Goal: Task Accomplishment & Management: Use online tool/utility

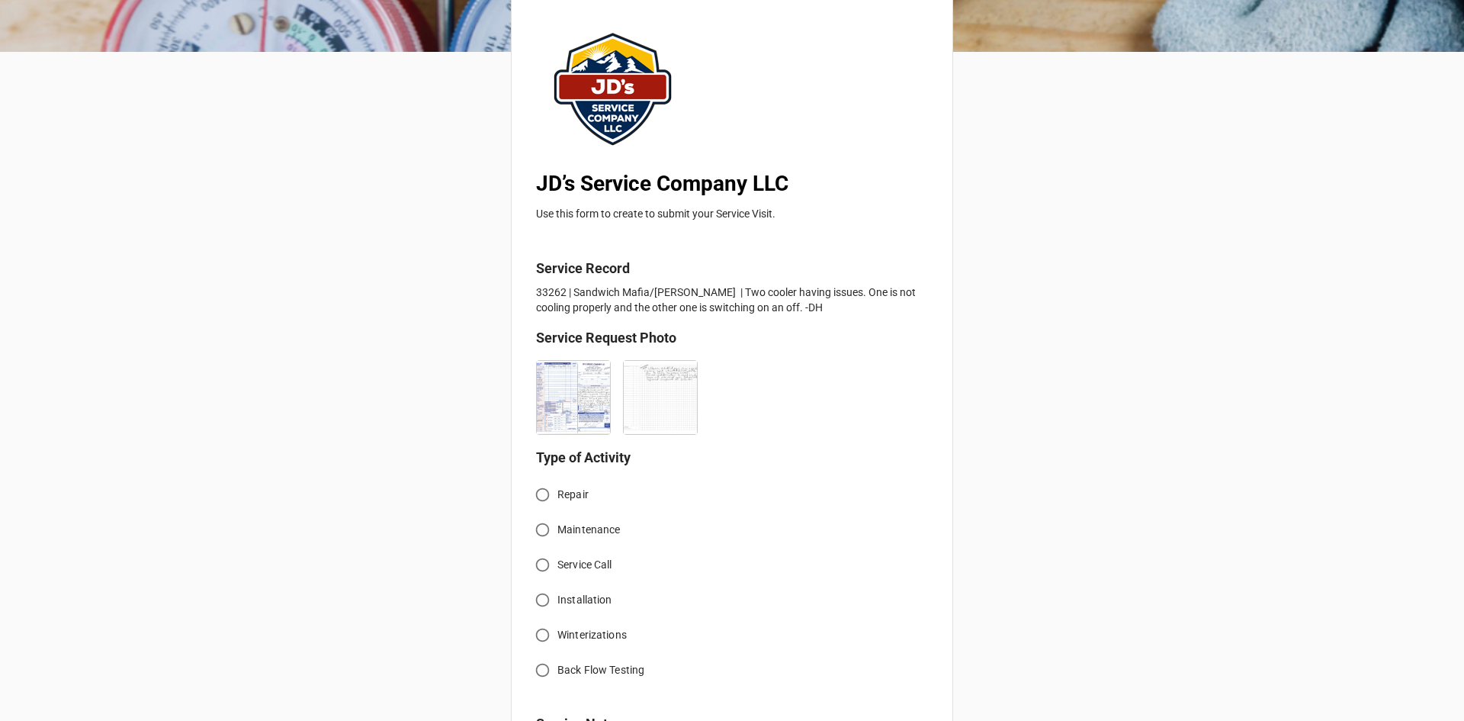
scroll to position [153, 0]
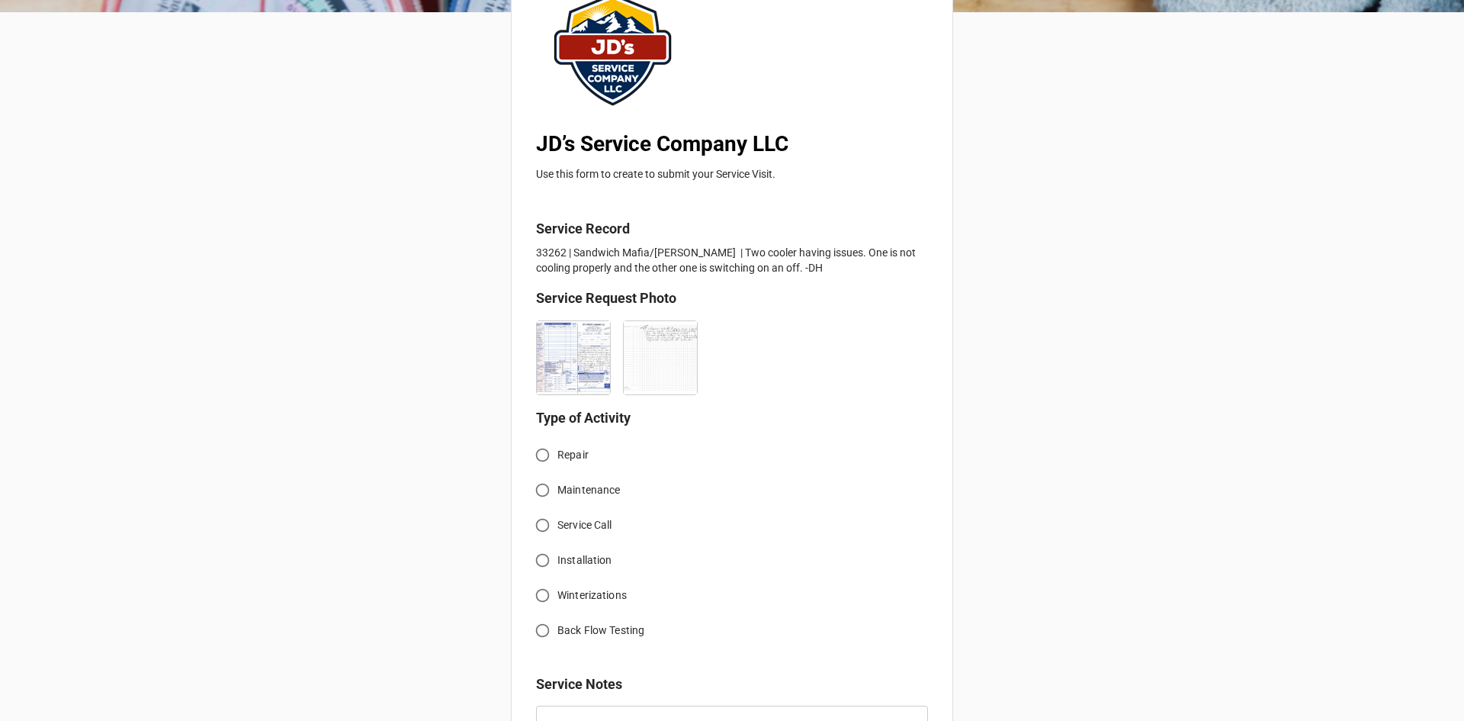
click at [541, 524] on input "Service Call" at bounding box center [543, 525] width 30 height 30
radio input "true"
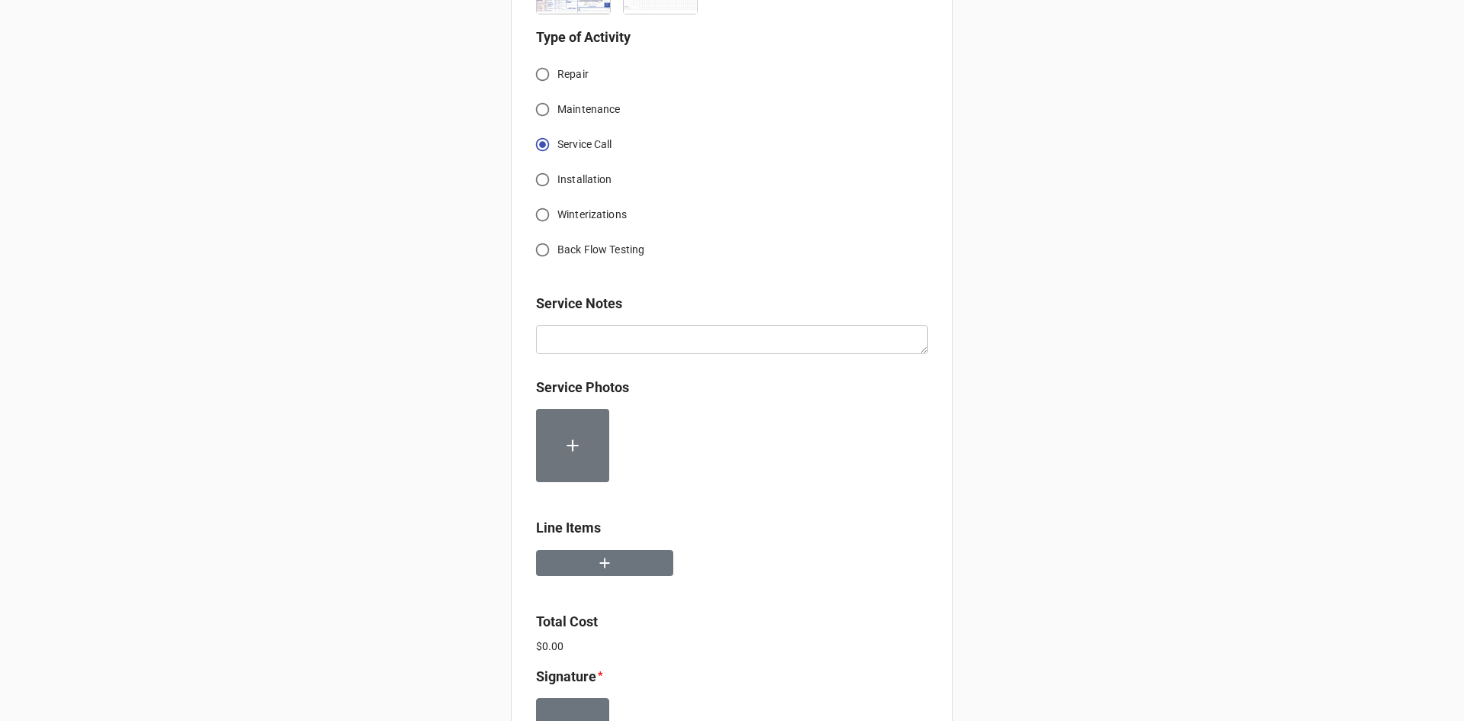
scroll to position [534, 0]
click at [623, 557] on button "button" at bounding box center [604, 562] width 137 height 27
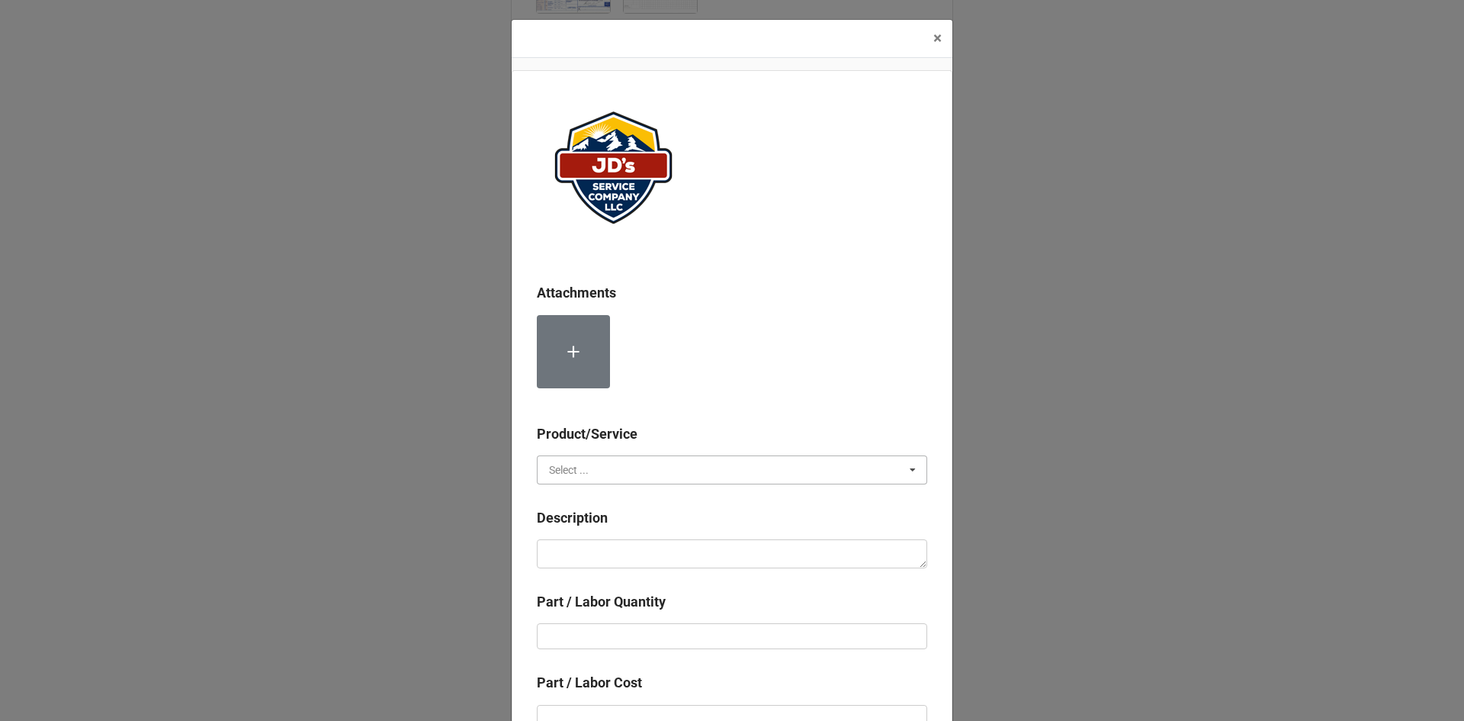
click at [615, 468] on input "text" at bounding box center [732, 469] width 389 height 27
click at [619, 500] on div "Services" at bounding box center [732, 498] width 389 height 28
click at [620, 551] on textarea at bounding box center [732, 553] width 391 height 29
paste textarea "2:00pm-3:30pm; Service Address: [STREET_ADDRESS][PERSON_NAME] Troubleshoot 3 co…"
type textarea "x"
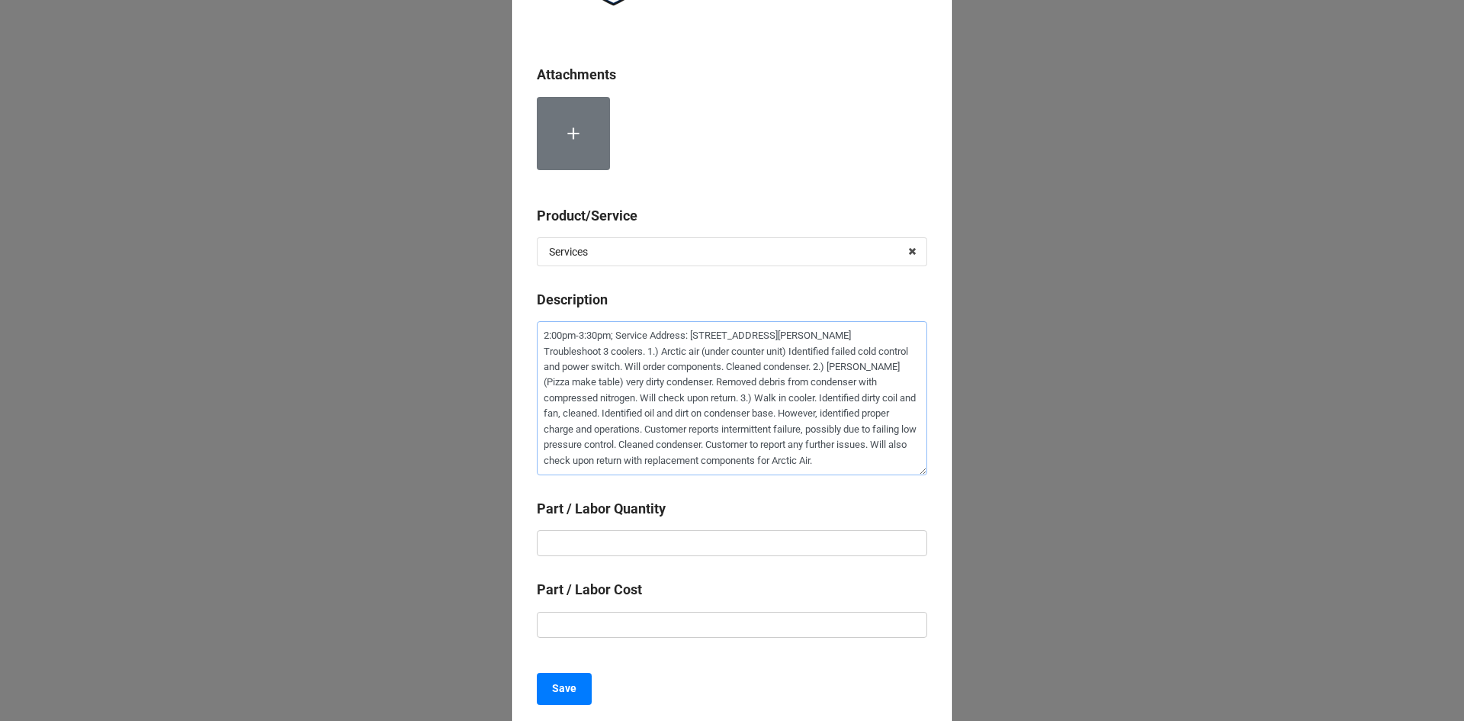
scroll to position [229, 0]
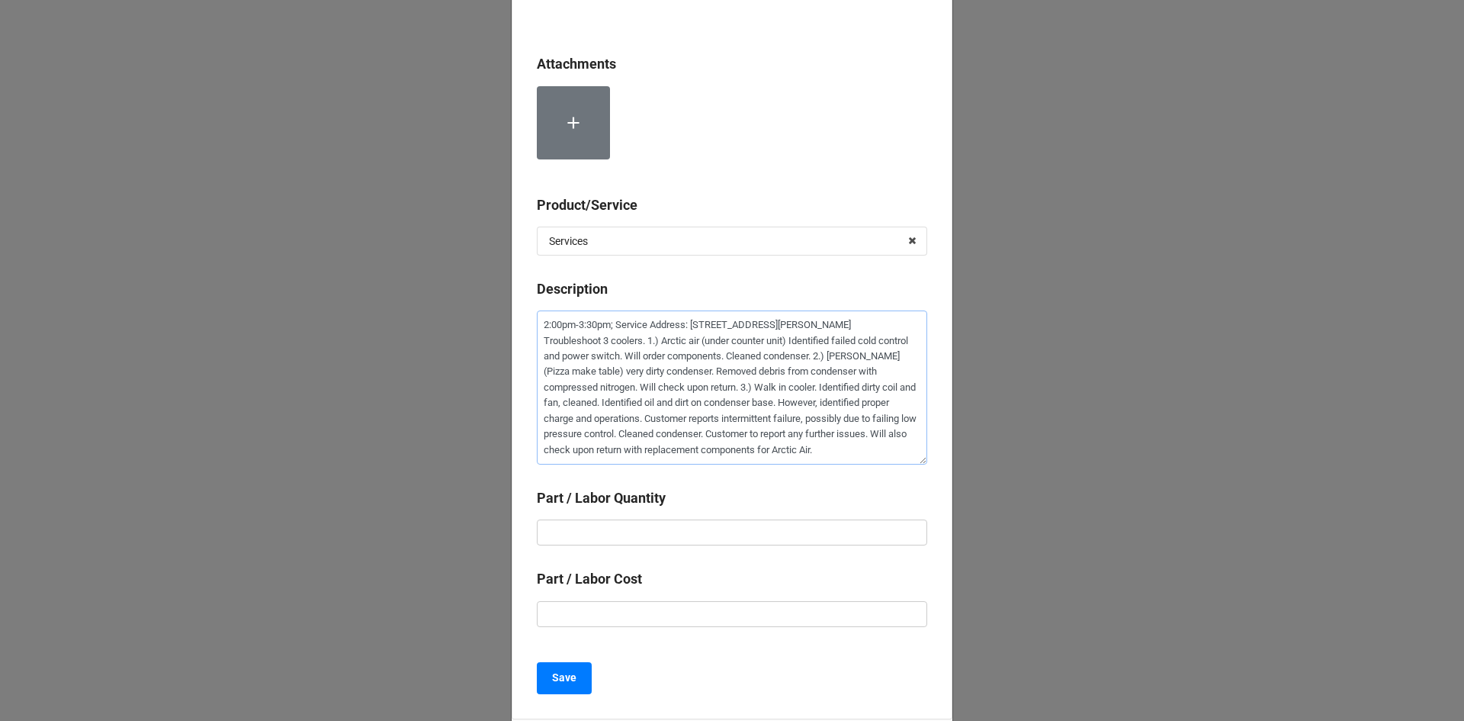
type textarea "2:00pm-3:30pm; Service Address: [STREET_ADDRESS][PERSON_NAME] Troubleshoot 3 co…"
click at [772, 535] on input "text" at bounding box center [732, 532] width 391 height 26
type textarea "x"
type input "1"
type textarea "x"
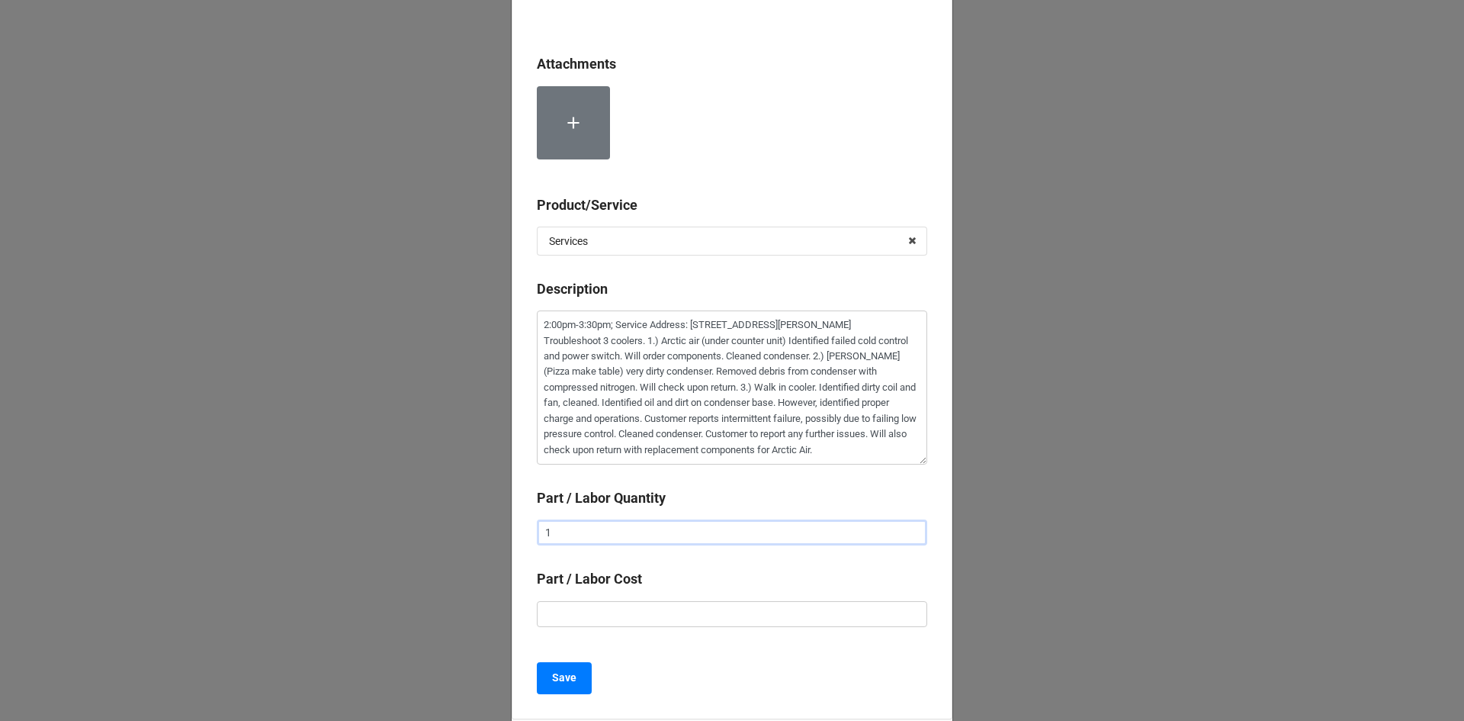
type input "1."
type textarea "x"
type input "1.5"
type textarea "x"
type input "$2.00"
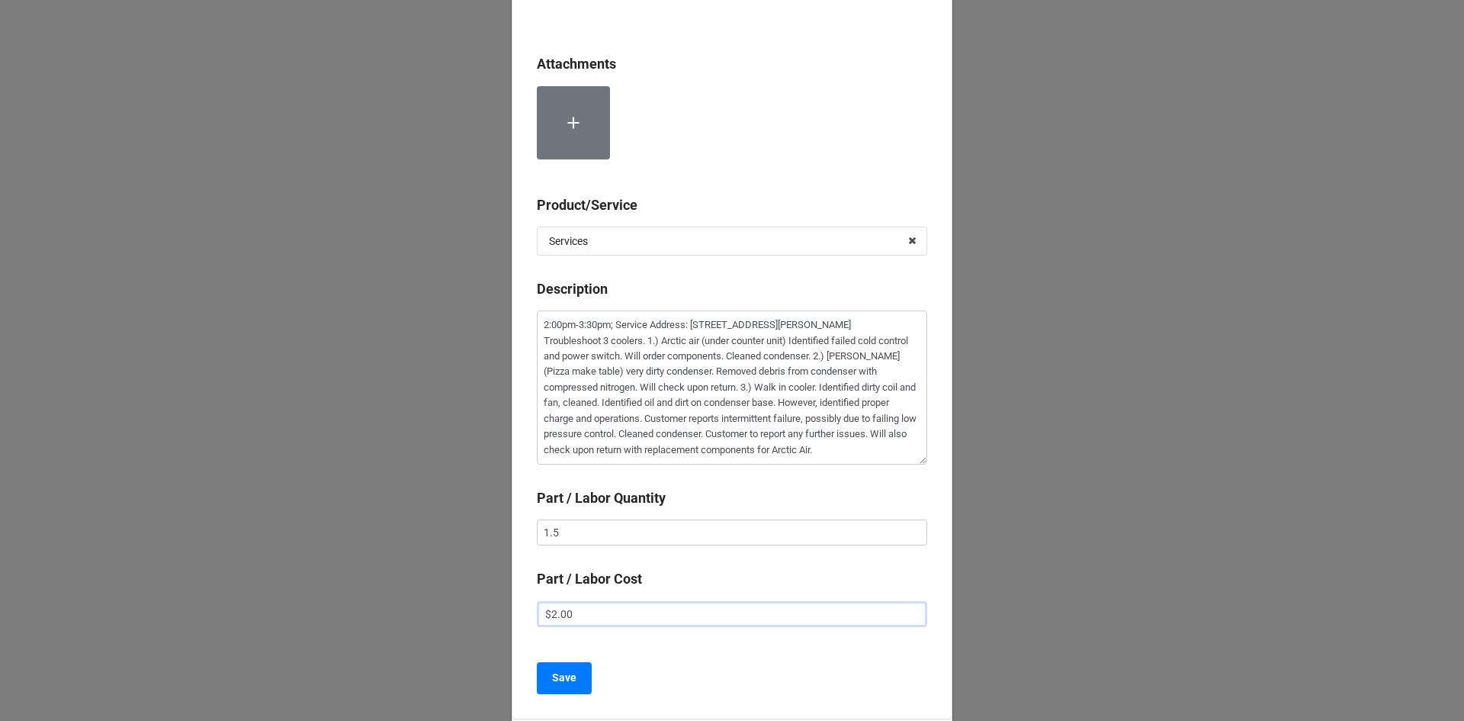
type textarea "x"
type input "$22.00"
type textarea "x"
type input "$225.00"
click at [561, 679] on b "Save" at bounding box center [564, 678] width 24 height 16
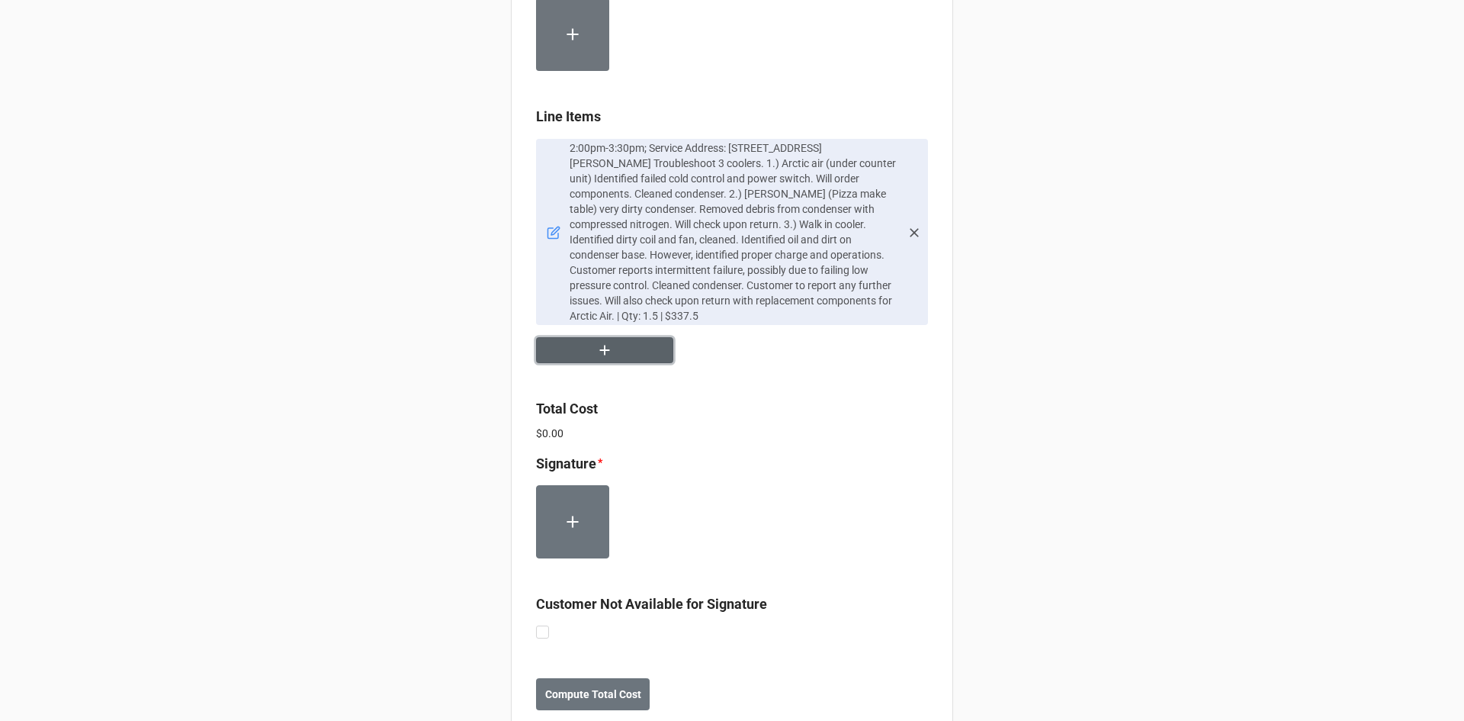
scroll to position [969, 0]
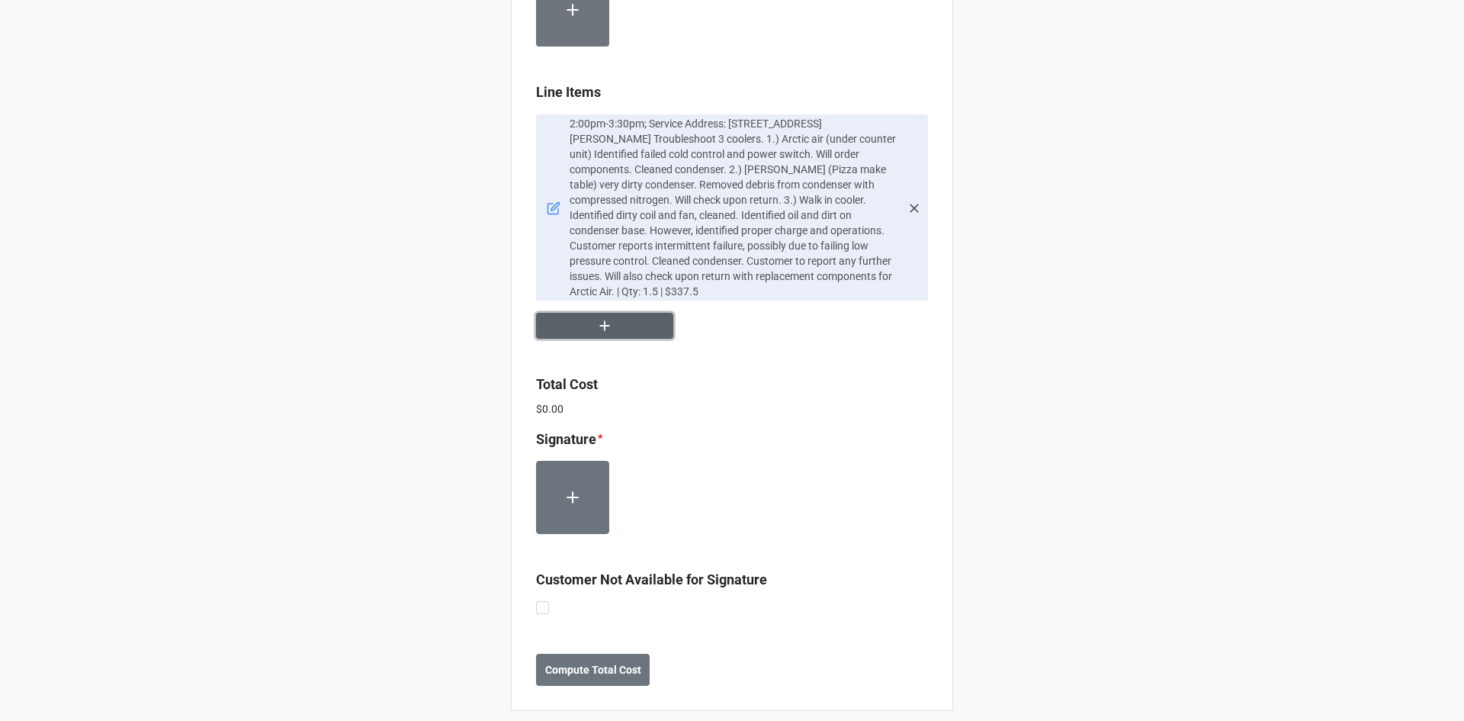
click at [622, 317] on button "button" at bounding box center [604, 326] width 137 height 27
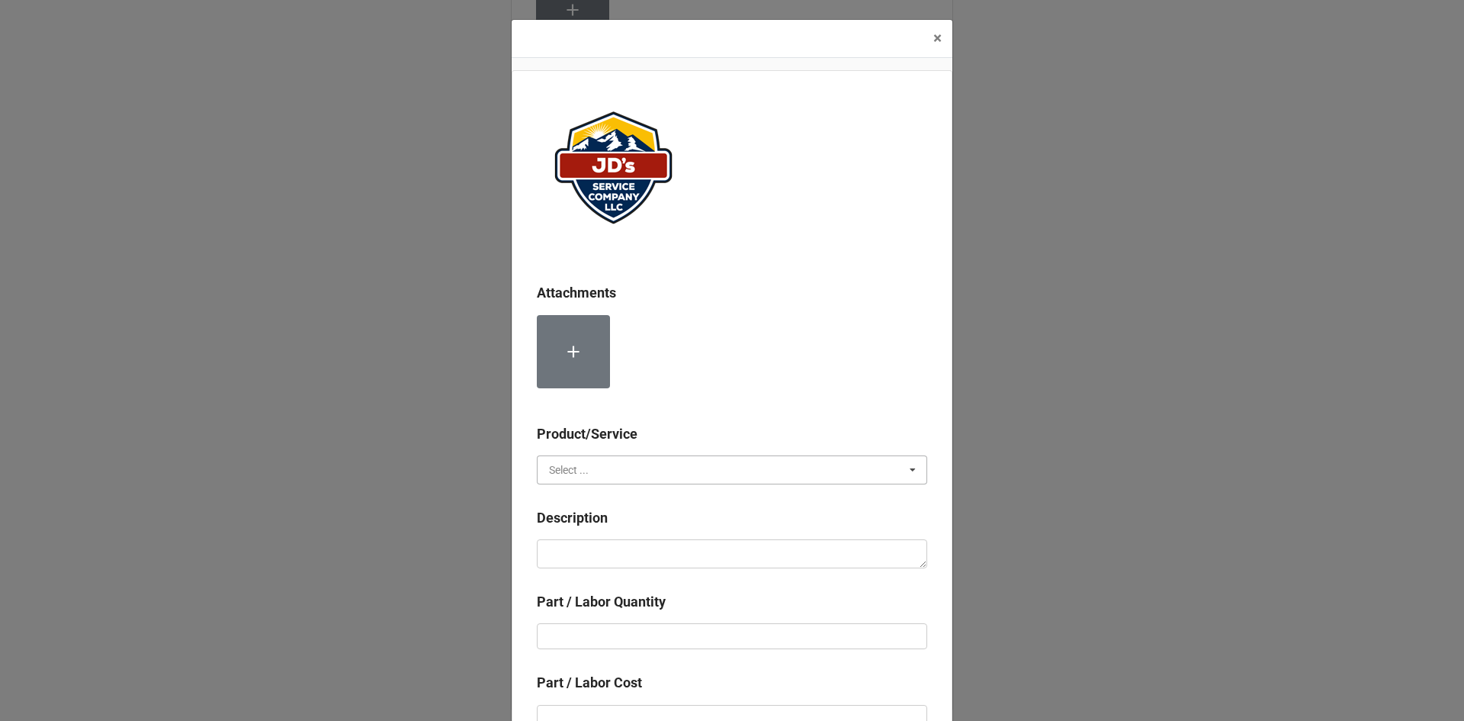
click at [621, 470] on input "text" at bounding box center [732, 469] width 389 height 27
click at [602, 529] on span "Material Cost" at bounding box center [581, 526] width 63 height 12
click at [593, 557] on textarea at bounding box center [732, 553] width 391 height 29
type textarea "x"
type textarea "C"
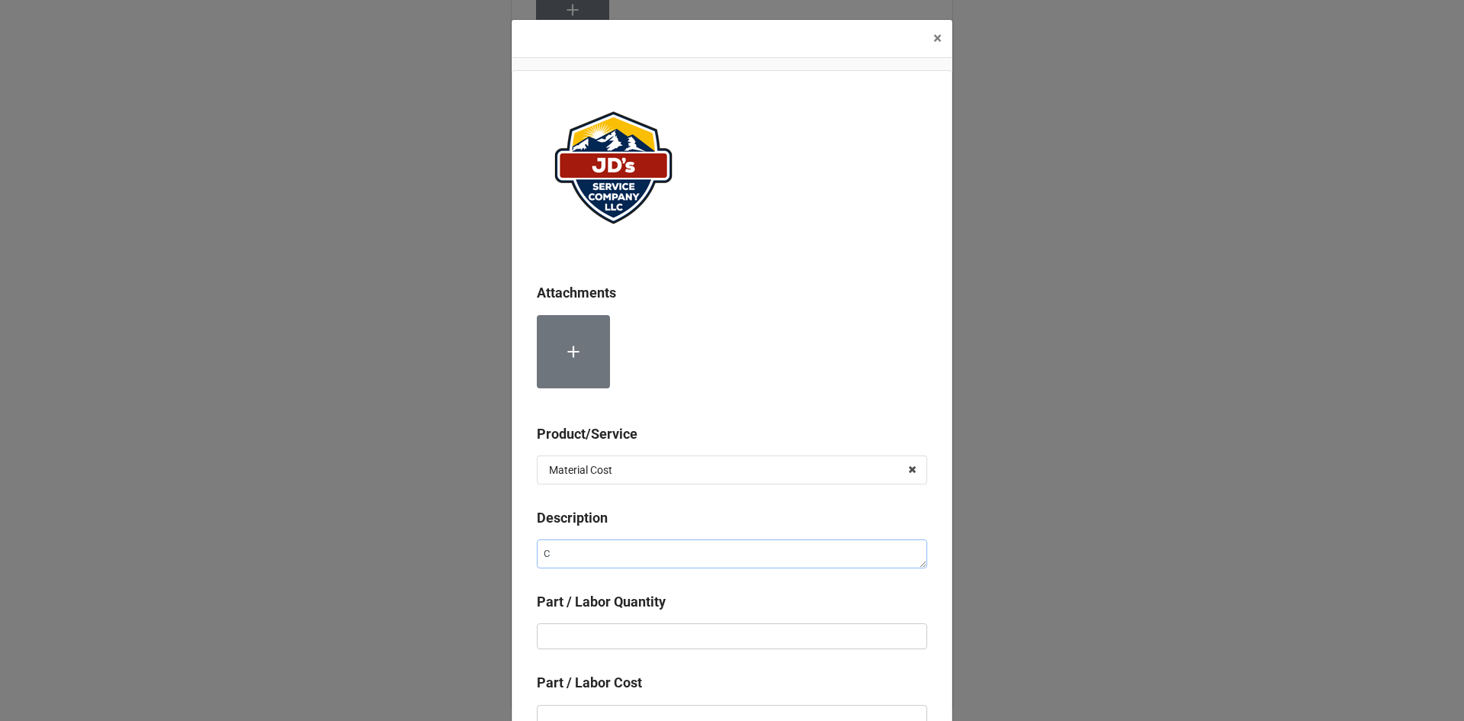
type textarea "x"
type textarea "Co"
type textarea "x"
type textarea "Com"
type textarea "x"
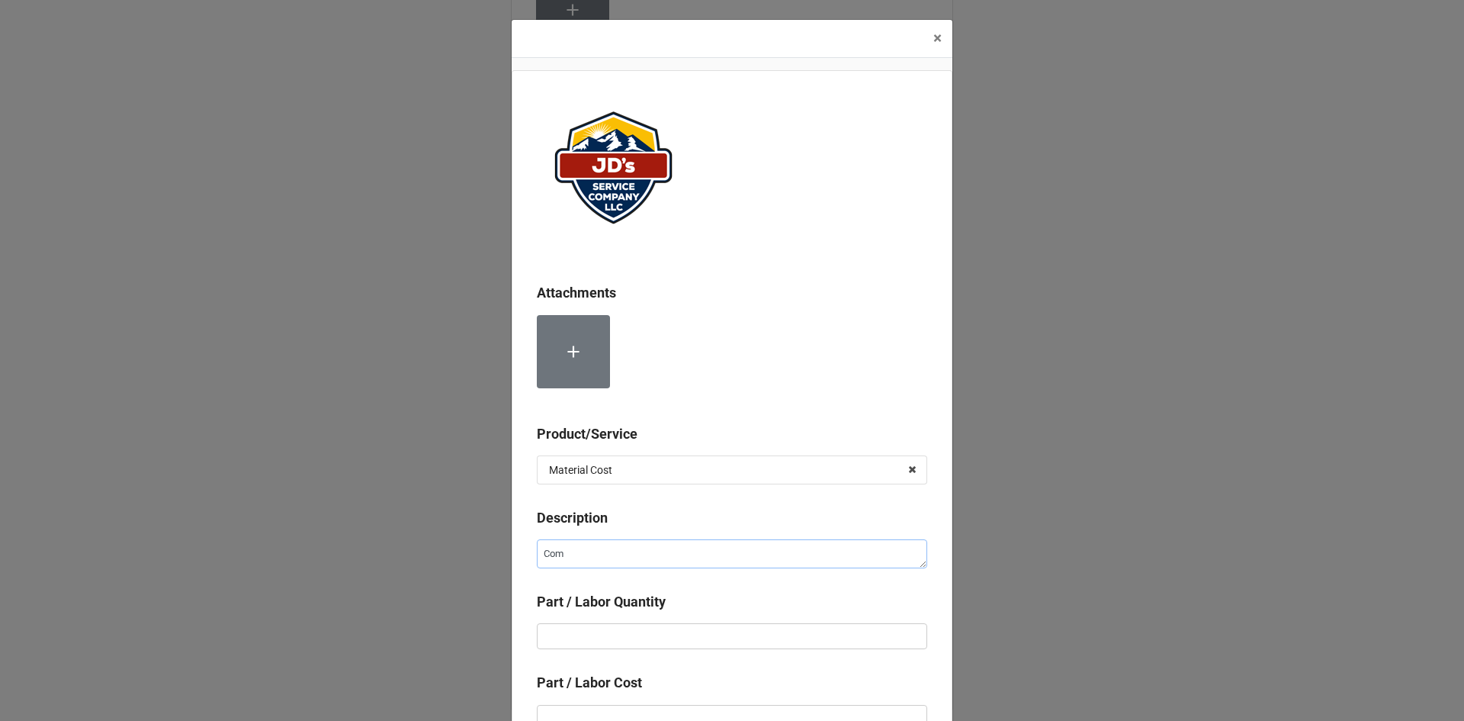
type textarea "Comp"
type textarea "x"
type textarea "Compr"
type textarea "x"
type textarea "Compre"
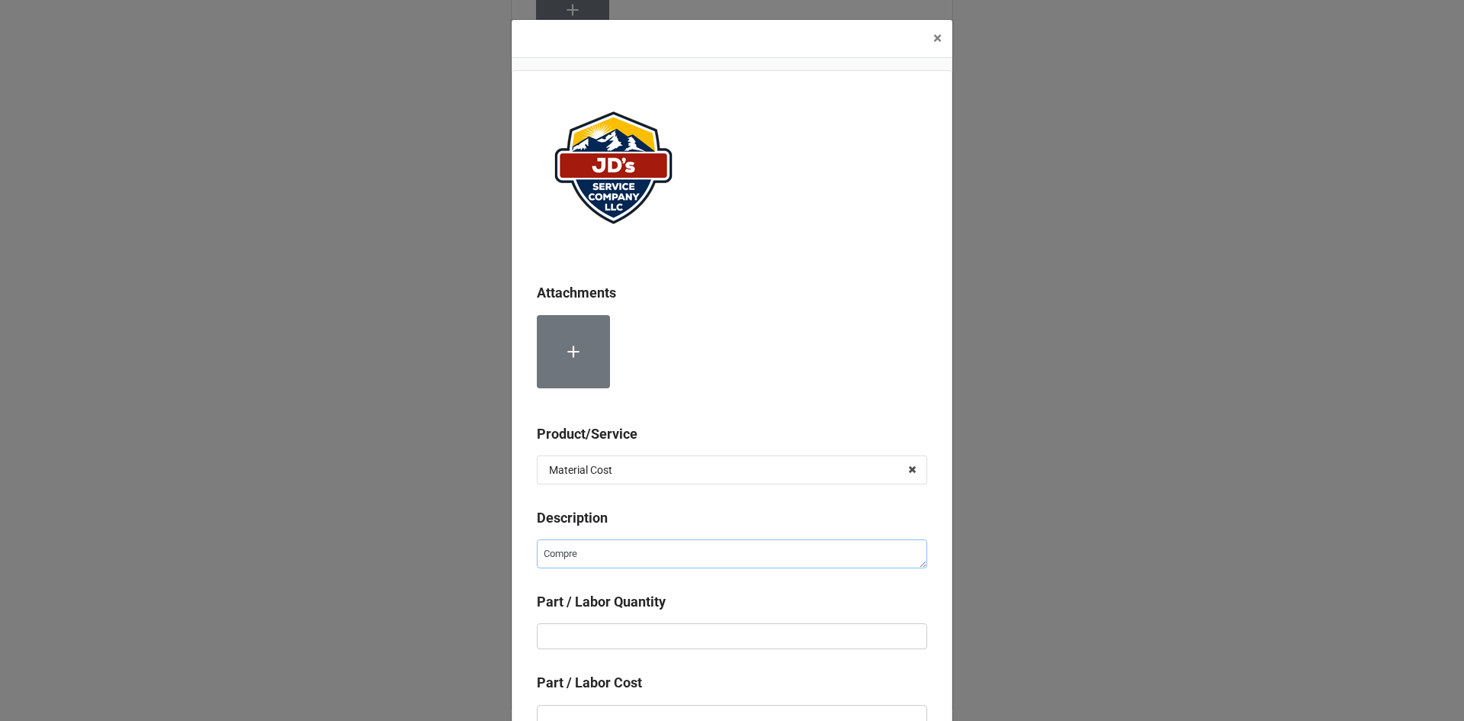
type textarea "x"
type textarea "Compres"
type textarea "x"
type textarea "Compress"
type textarea "x"
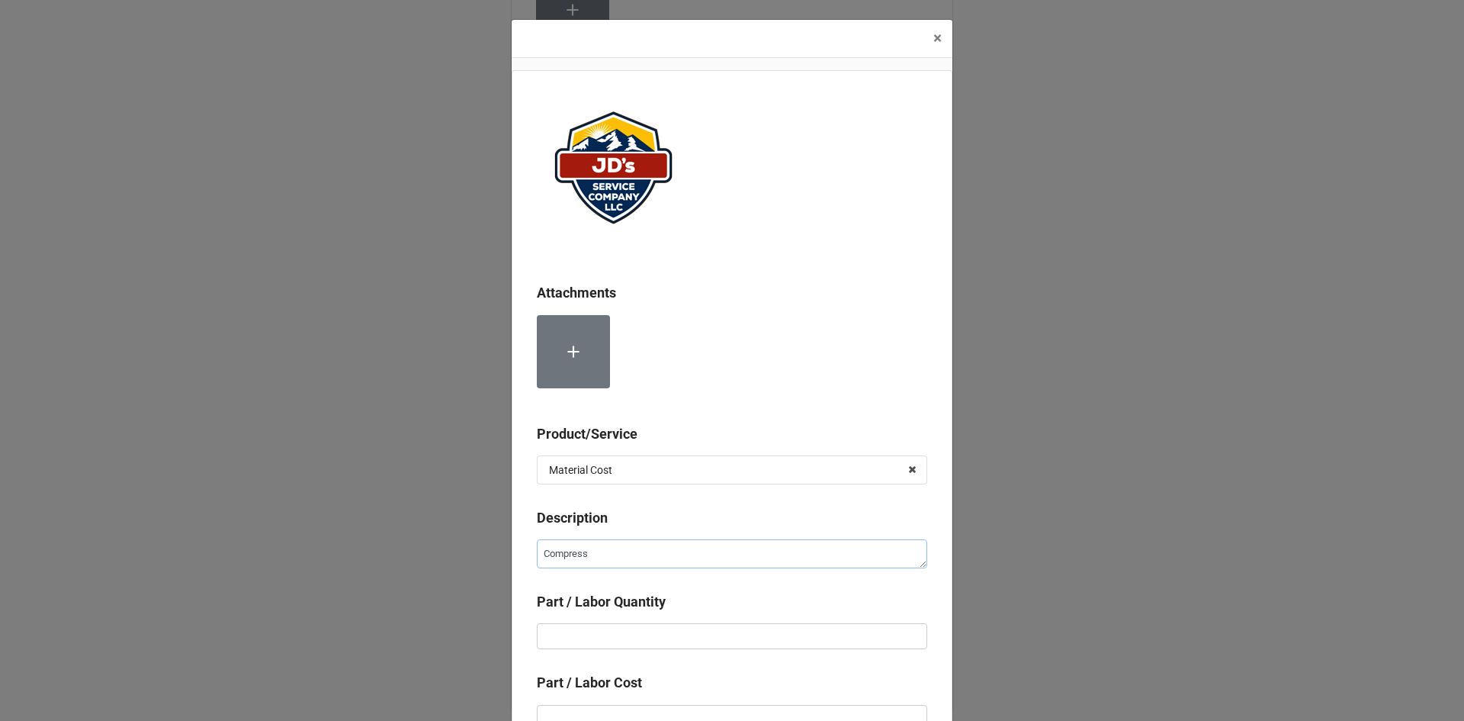
type textarea "Compresse"
type textarea "x"
type textarea "Compressed"
type textarea "x"
type textarea "Compressed"
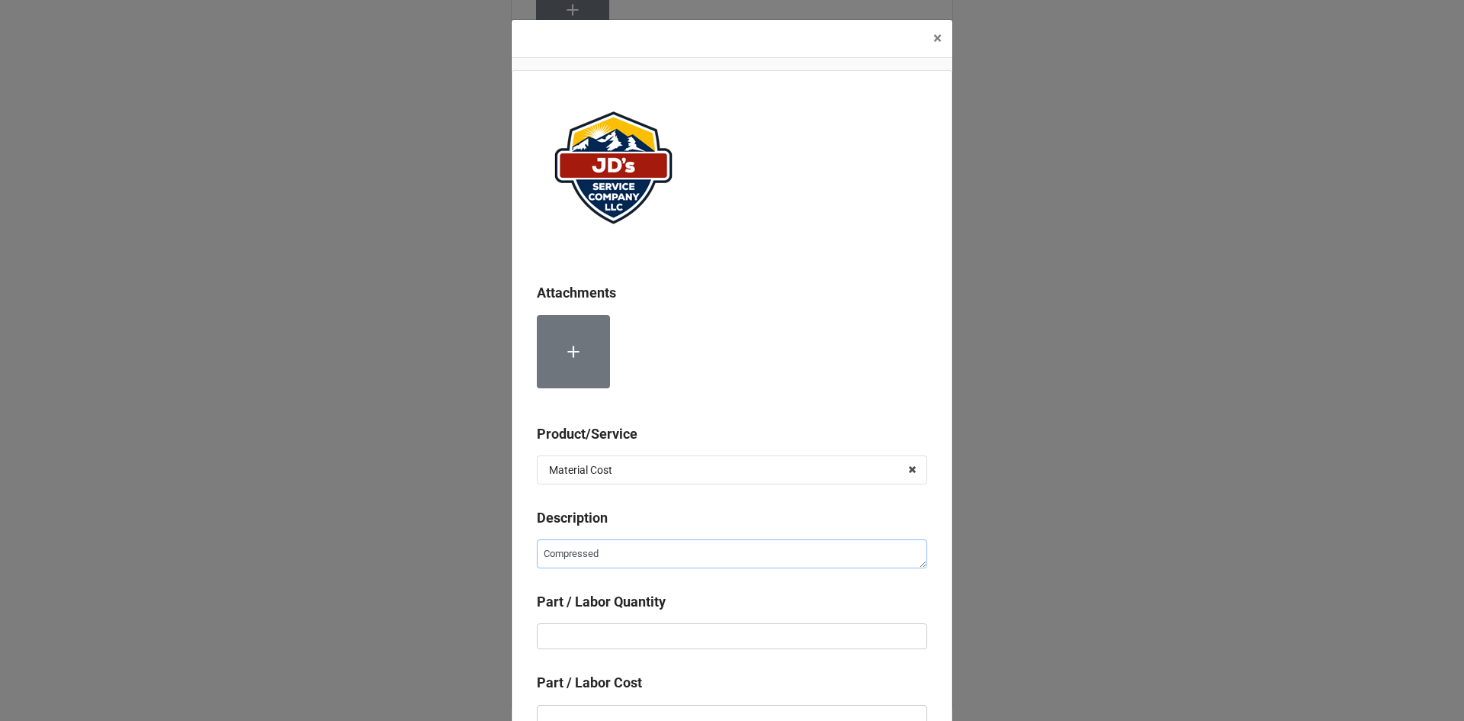
type textarea "x"
type textarea "Compressed N"
type textarea "x"
type textarea "Compressed Ni"
type textarea "x"
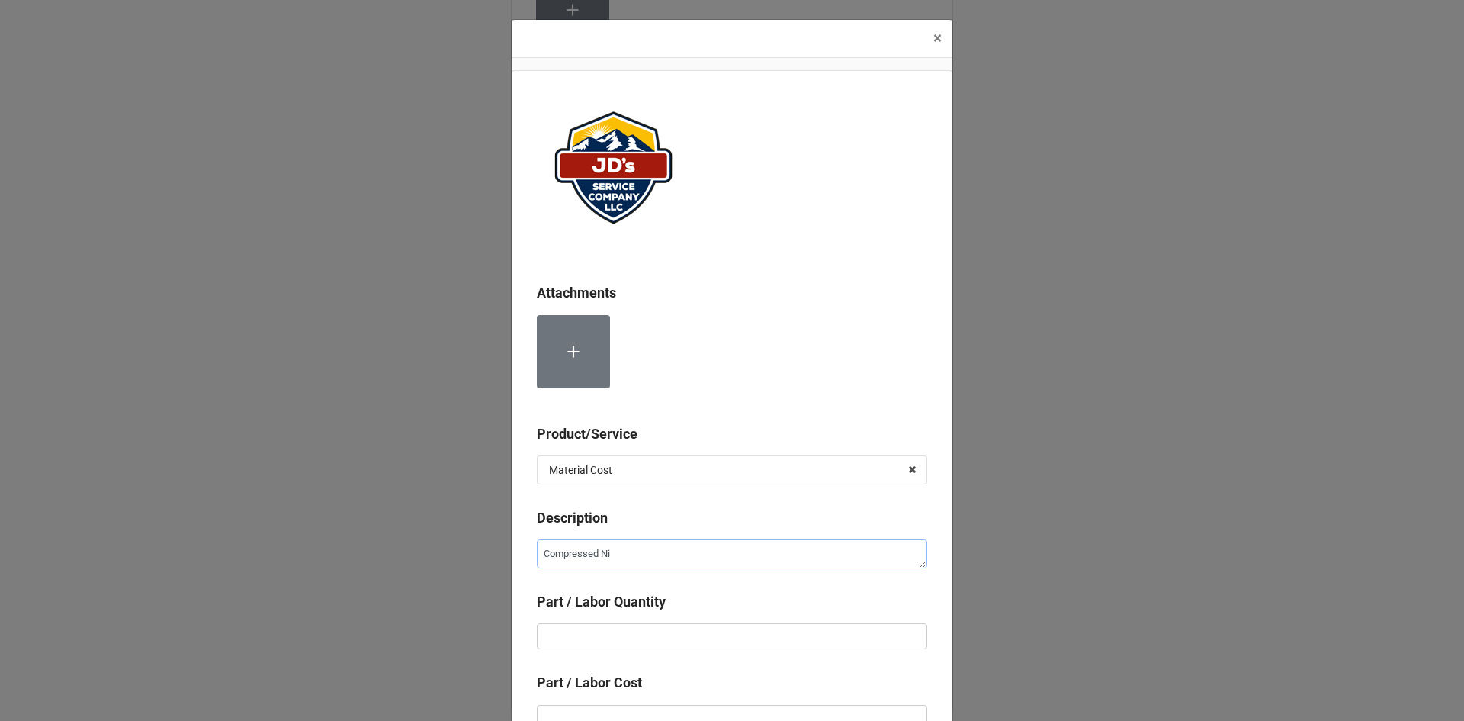
type textarea "Compressed Nit"
type textarea "x"
type textarea "Compressed Nitr"
type textarea "x"
type textarea "Compressed Nitro"
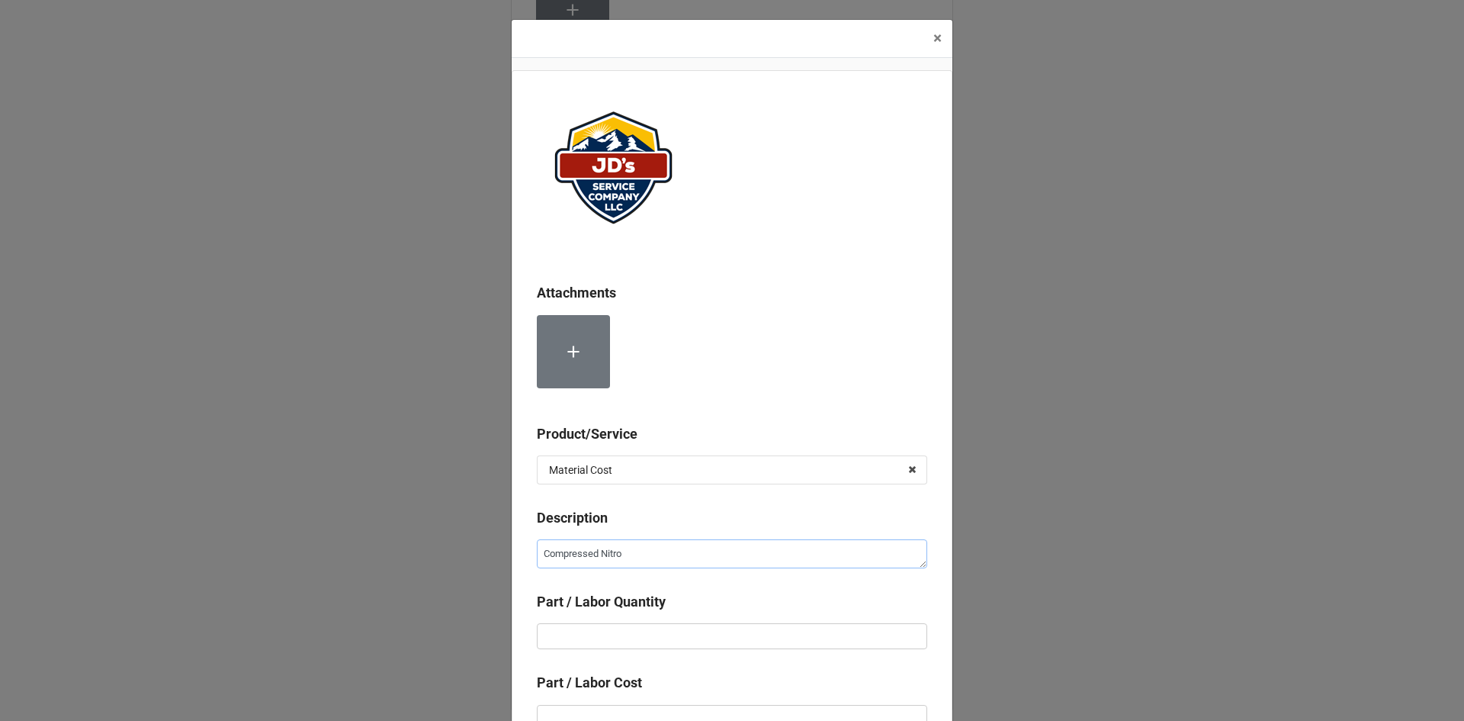
type textarea "x"
type textarea "Compressed Nitrog"
type textarea "x"
type textarea "Compressed Nitroge"
type textarea "x"
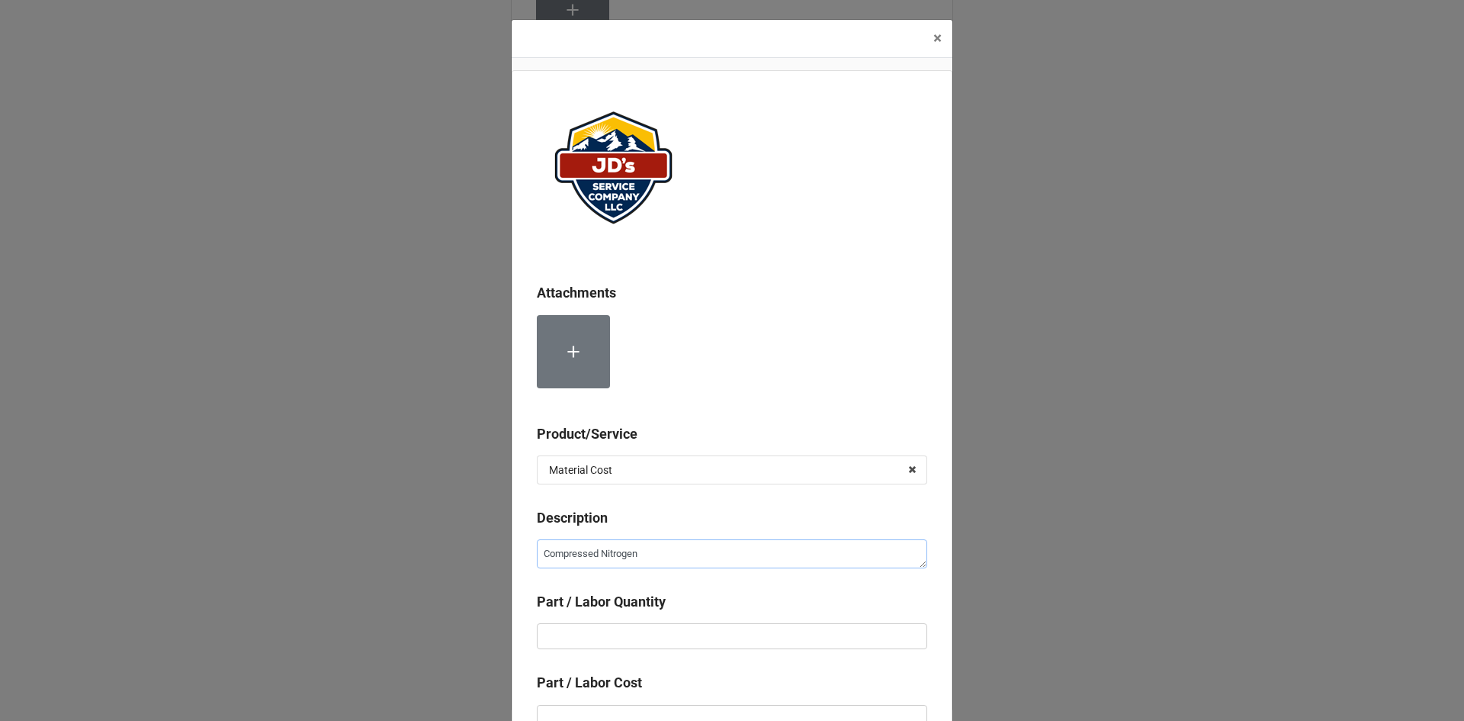
type textarea "Compressed Nitrogen"
type textarea "x"
type input "6"
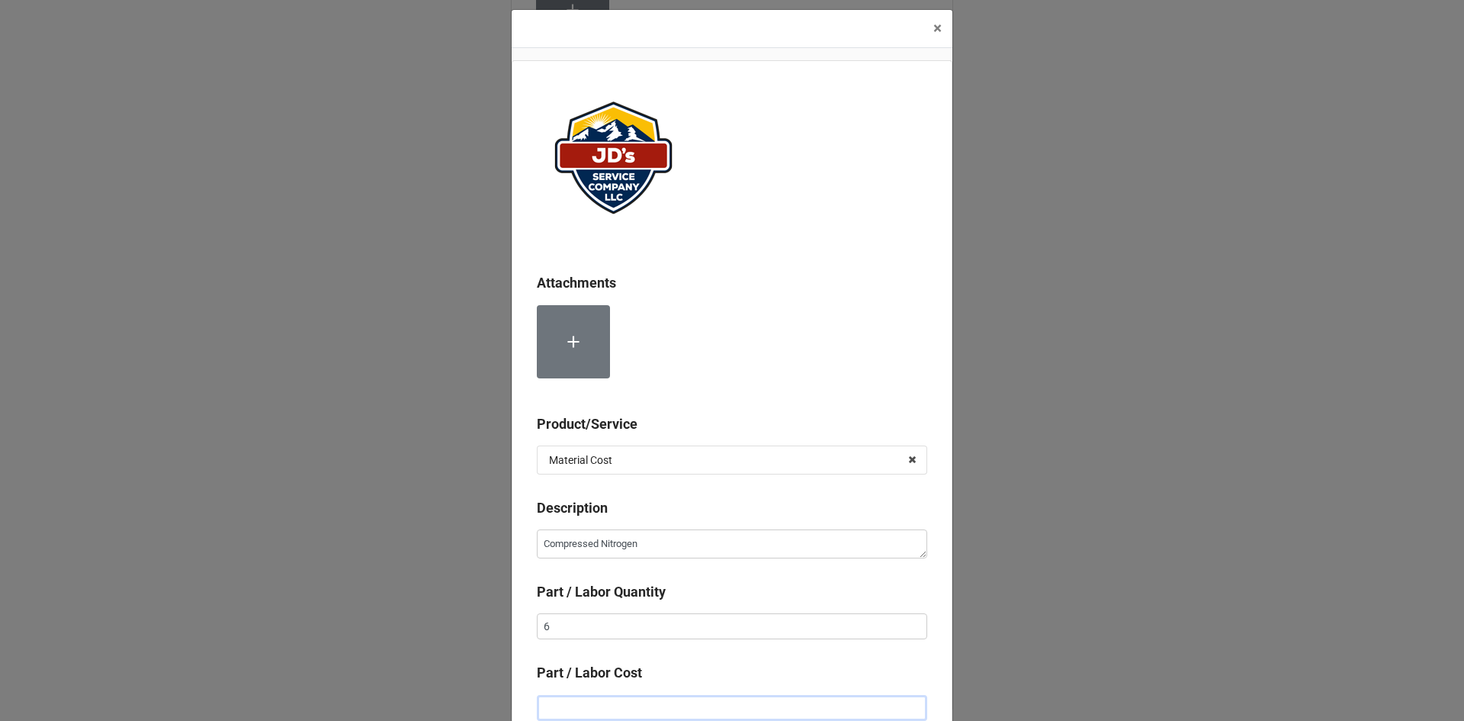
type textarea "x"
type input "$2.00"
type textarea "x"
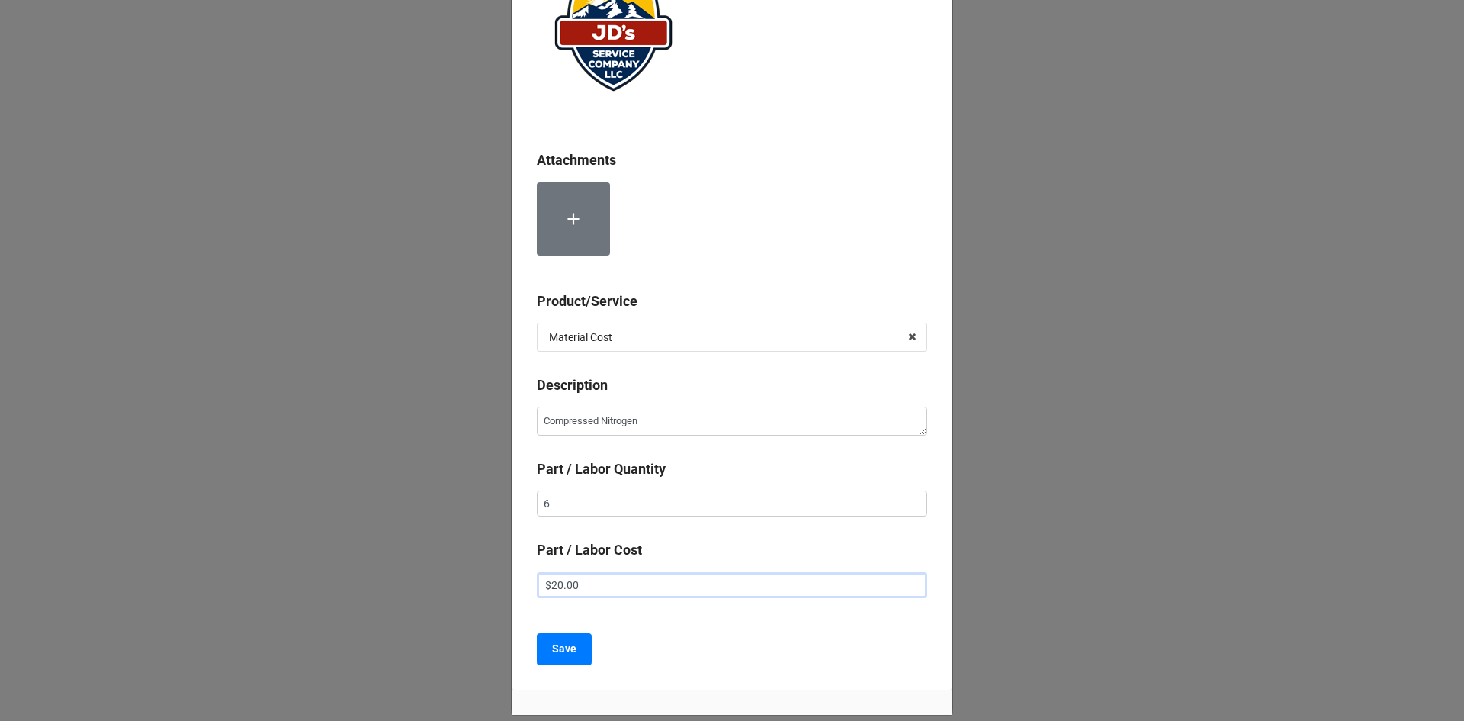
scroll to position [162, 0]
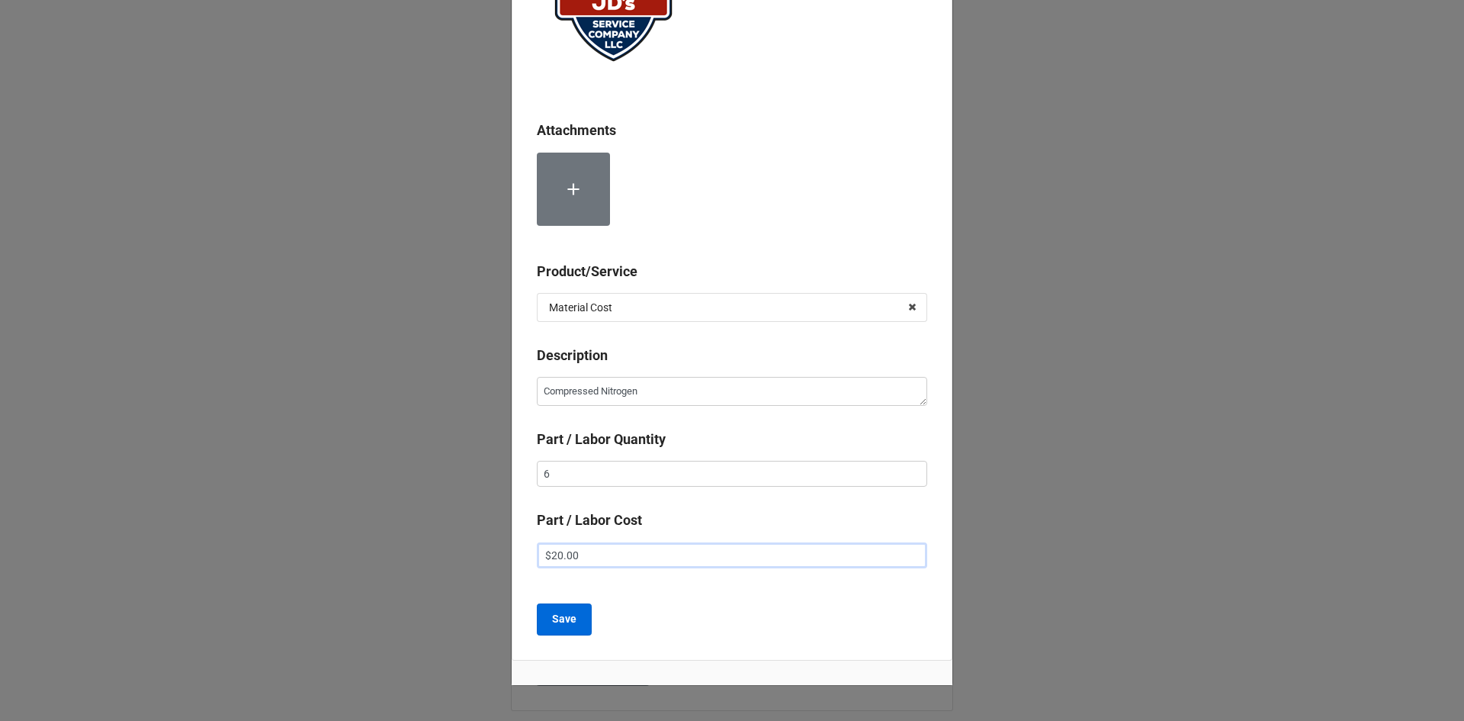
type input "$20.00"
click at [553, 622] on b "Save" at bounding box center [564, 619] width 24 height 16
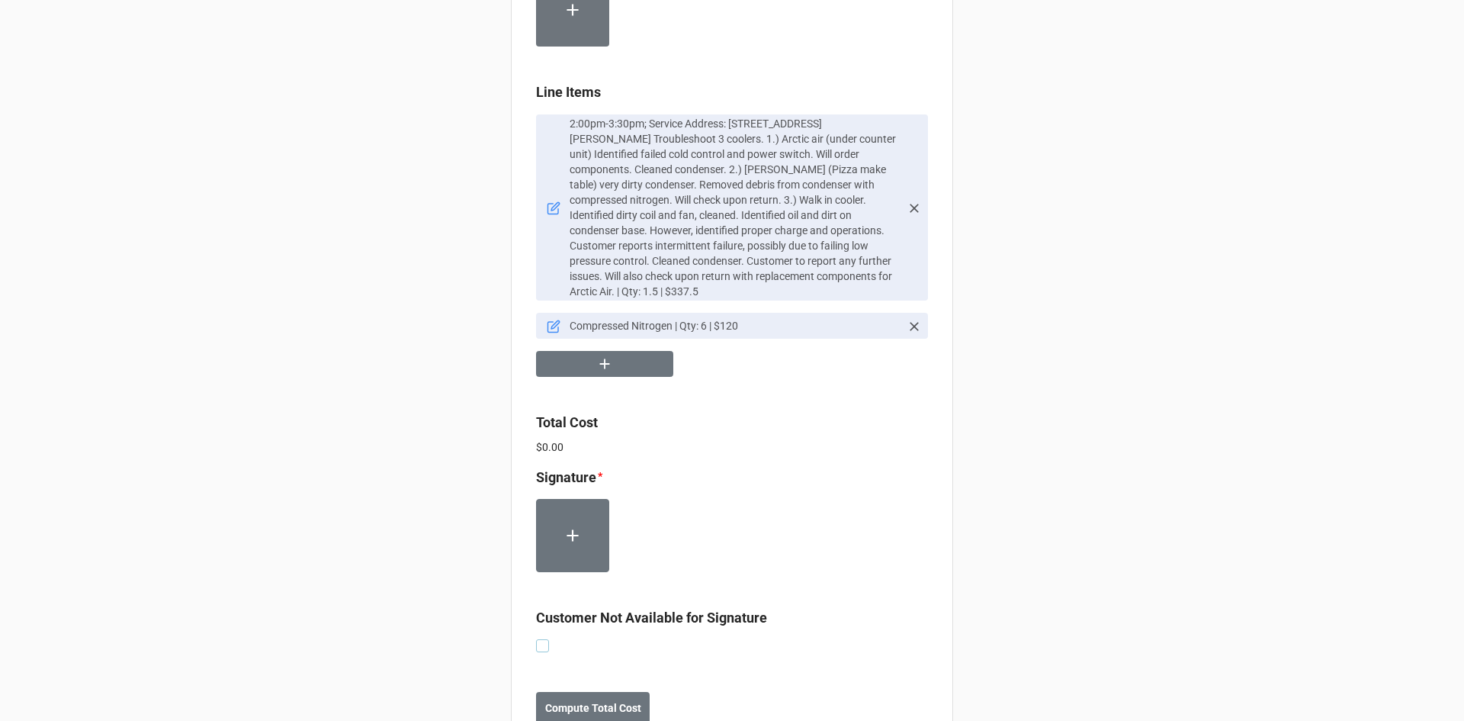
click at [541, 639] on label at bounding box center [542, 639] width 13 height 0
checkbox input "true"
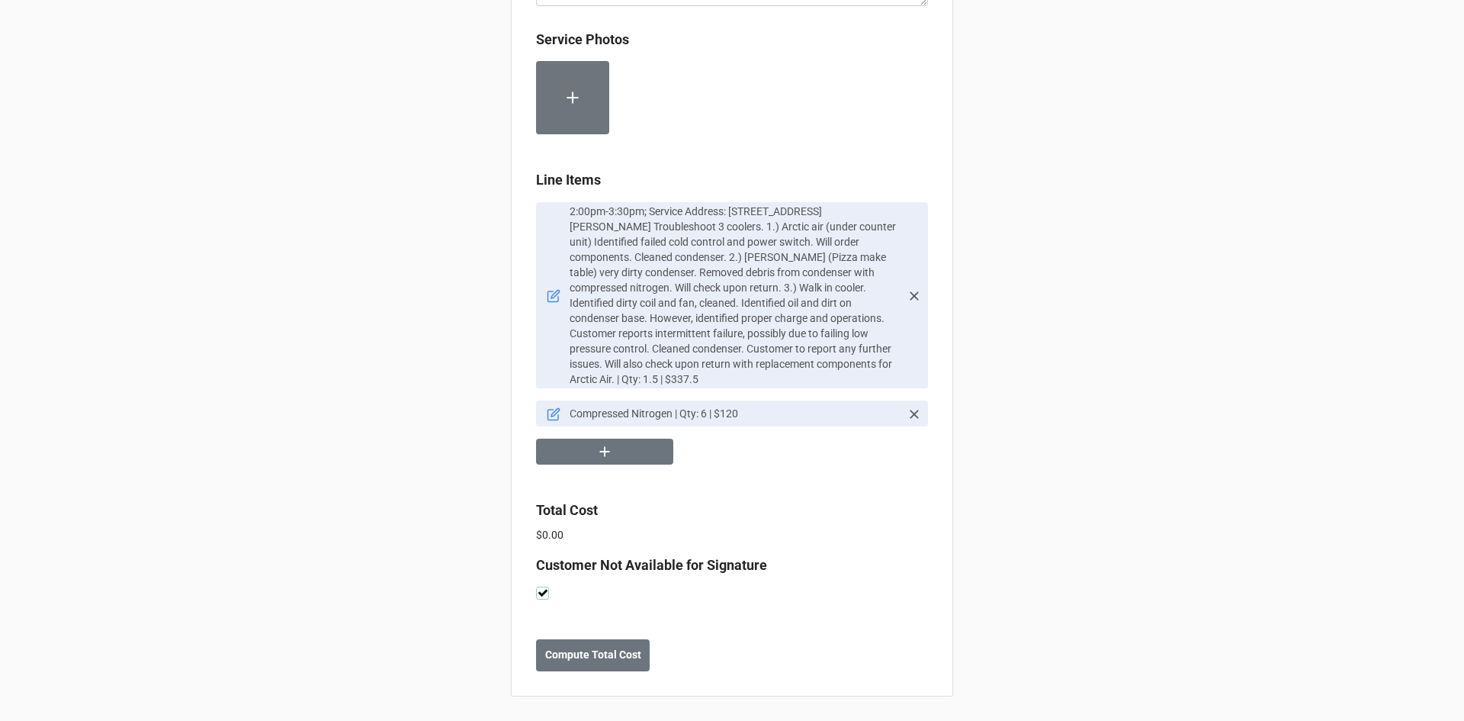
scroll to position [866, 0]
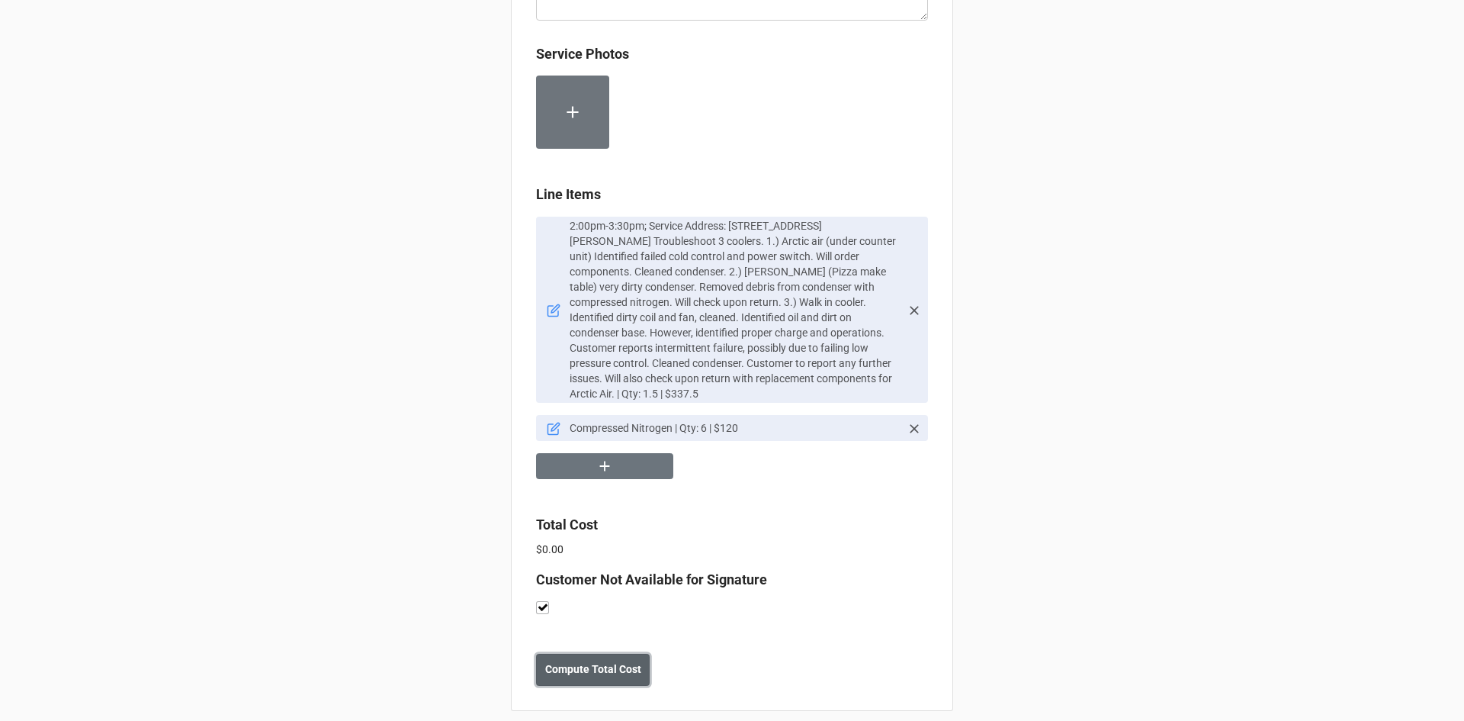
click at [603, 661] on b "Compute Total Cost" at bounding box center [593, 669] width 96 height 16
click at [556, 661] on b "Save" at bounding box center [563, 669] width 24 height 16
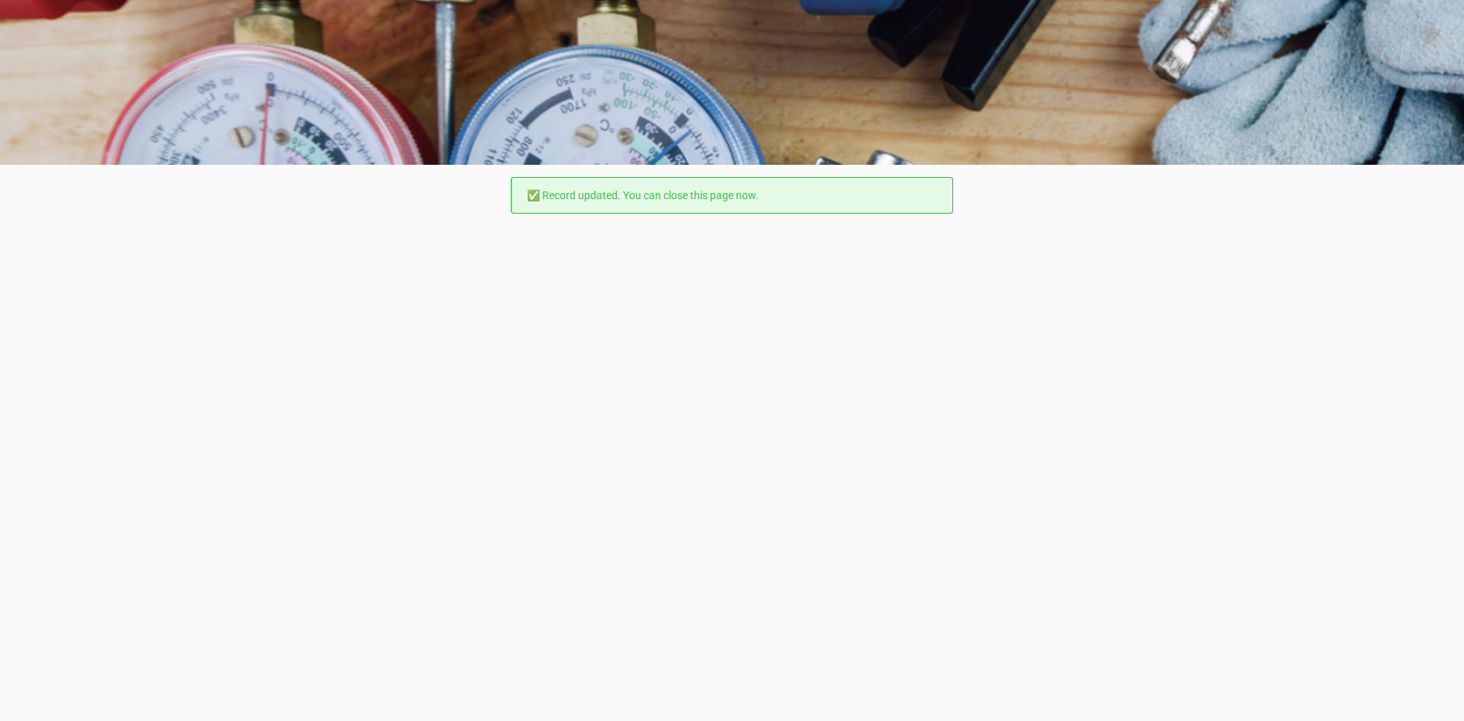
scroll to position [0, 0]
